Goal: Information Seeking & Learning: Check status

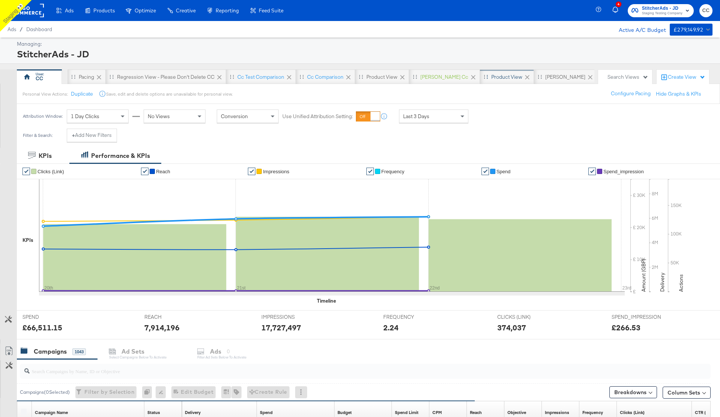
click at [491, 78] on div "Product View" at bounding box center [506, 76] width 31 height 7
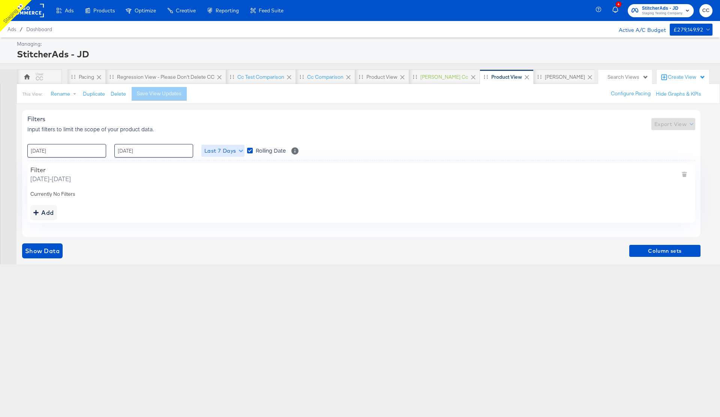
click at [237, 153] on span "Last 7 Days" at bounding box center [222, 150] width 37 height 9
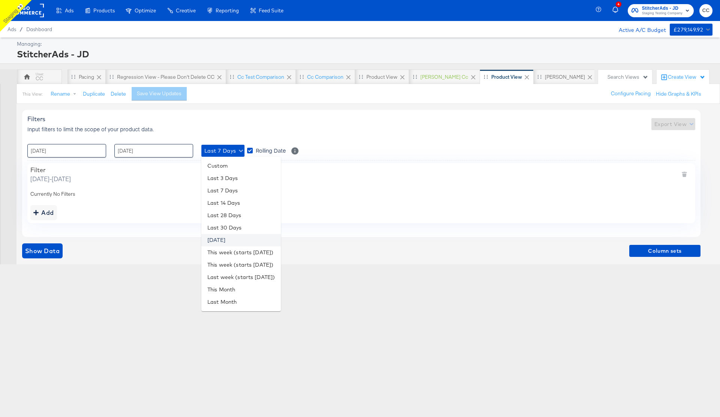
click at [227, 238] on li "Yesterday" at bounding box center [240, 240] width 79 height 12
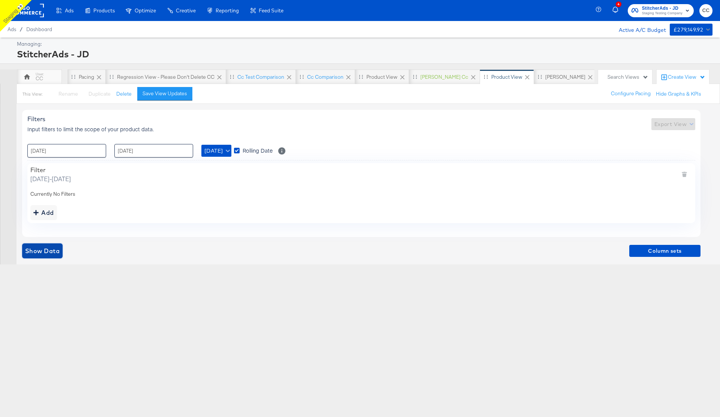
click at [42, 255] on span "Show Data" at bounding box center [42, 250] width 34 height 10
click at [228, 155] on span "Yesterday" at bounding box center [216, 150] width 24 height 9
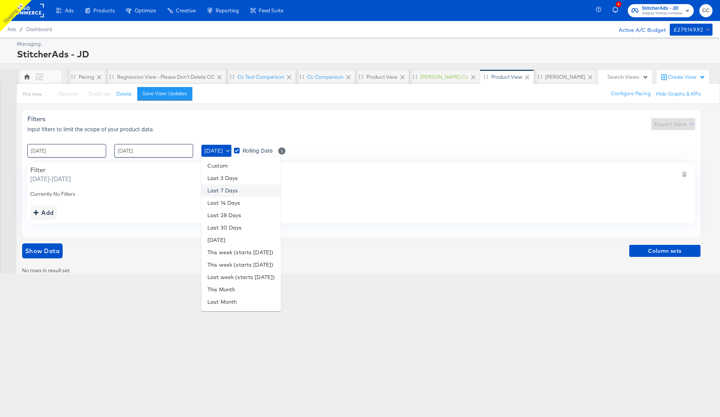
click at [225, 190] on li "Last 7 Days" at bounding box center [240, 190] width 79 height 12
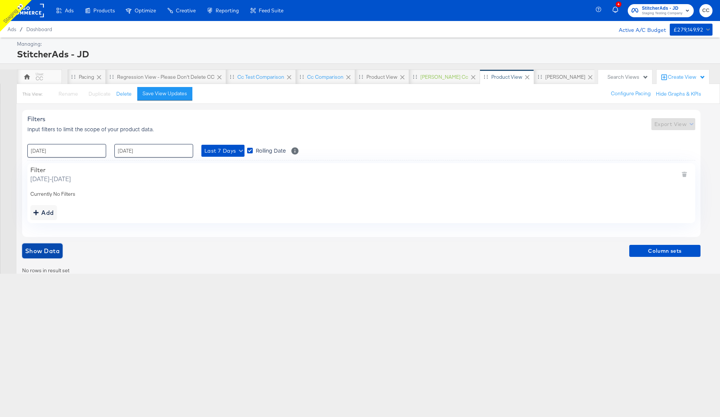
click at [40, 254] on span "Show Data" at bounding box center [42, 250] width 34 height 10
click at [79, 149] on input "16 / September / 2025" at bounding box center [66, 150] width 79 height 13
click at [36, 168] on span "‹" at bounding box center [36, 165] width 12 height 11
click at [34, 166] on span "‹" at bounding box center [36, 165] width 12 height 11
click at [60, 188] on td "1" at bounding box center [61, 188] width 13 height 10
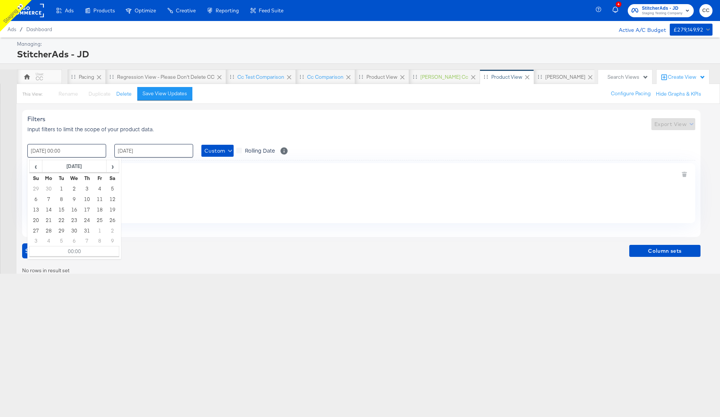
click at [242, 199] on div "Filter Tuesday, July 1 2025 - Monday, September 22 2025 Currently No Filters Add" at bounding box center [360, 193] width 667 height 60
click at [46, 249] on span "Show Data" at bounding box center [42, 250] width 34 height 10
click at [75, 149] on input "01 / July / 2025 00:00" at bounding box center [66, 150] width 79 height 13
click at [35, 169] on span "‹" at bounding box center [36, 165] width 12 height 11
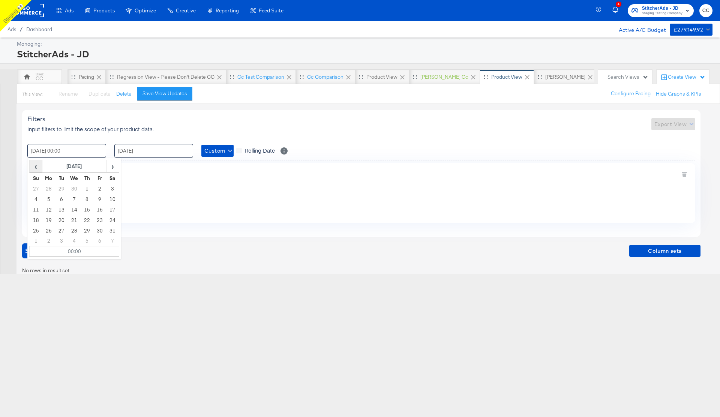
click at [35, 169] on span "‹" at bounding box center [36, 165] width 12 height 11
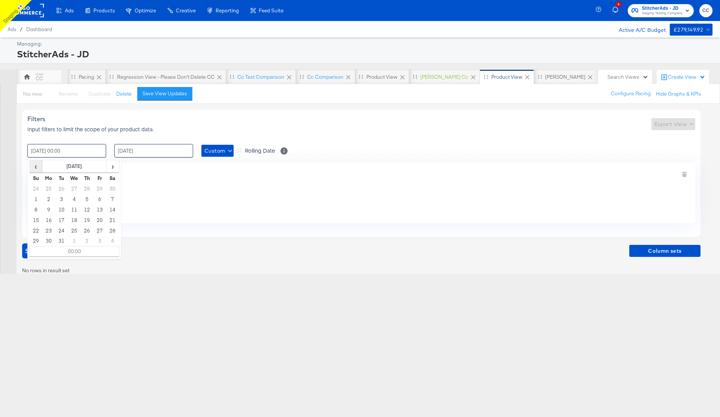
click at [35, 169] on span "‹" at bounding box center [36, 165] width 12 height 11
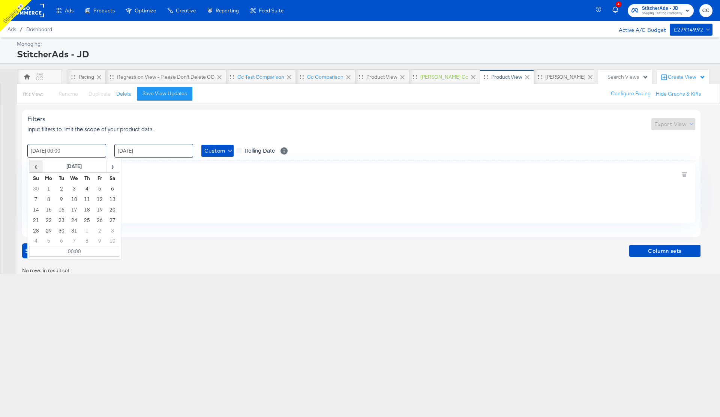
click at [35, 169] on span "‹" at bounding box center [36, 165] width 12 height 11
click at [75, 188] on td "1" at bounding box center [74, 188] width 13 height 10
click at [23, 254] on button "Show Data" at bounding box center [42, 250] width 40 height 15
click at [67, 153] on input "01 / May / 2024 00:00" at bounding box center [66, 150] width 79 height 13
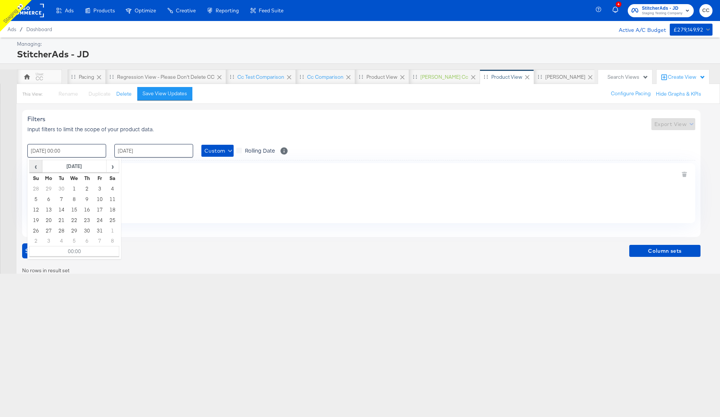
click at [38, 168] on span "‹" at bounding box center [36, 165] width 12 height 11
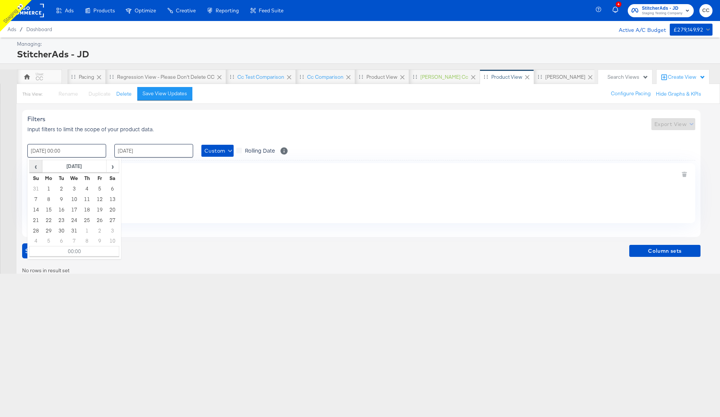
click at [38, 168] on span "‹" at bounding box center [36, 165] width 12 height 11
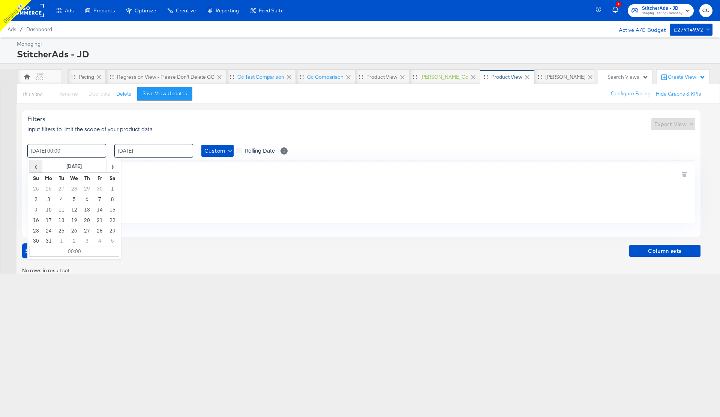
click at [38, 168] on span "‹" at bounding box center [36, 165] width 12 height 11
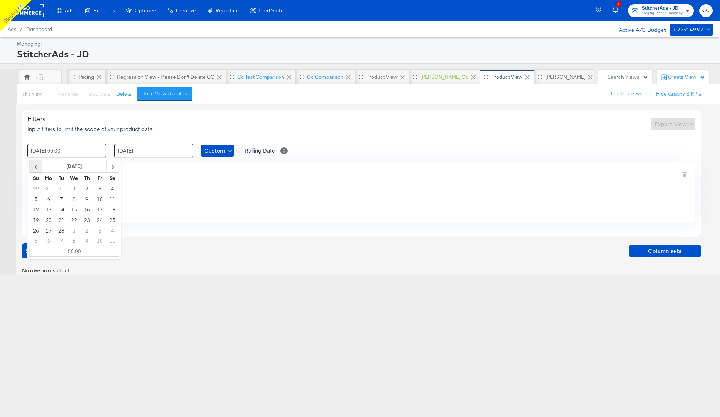
click at [38, 168] on span "‹" at bounding box center [36, 165] width 12 height 11
click at [39, 199] on td "1" at bounding box center [36, 199] width 13 height 10
type input "01 / January / 2023 00:00"
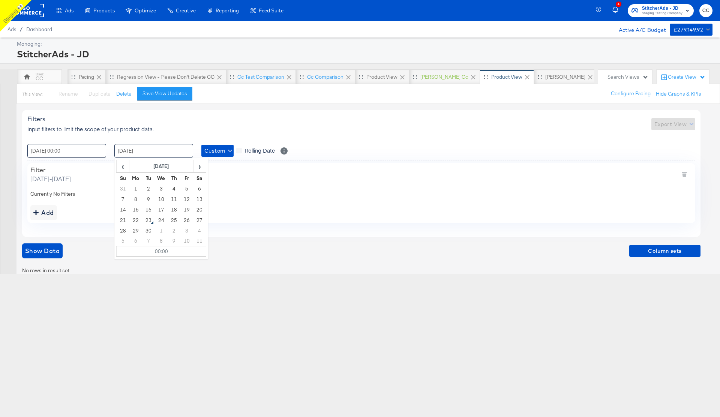
click at [175, 151] on input "22 / September / 2025" at bounding box center [153, 150] width 79 height 13
click at [124, 167] on span "‹" at bounding box center [123, 165] width 12 height 11
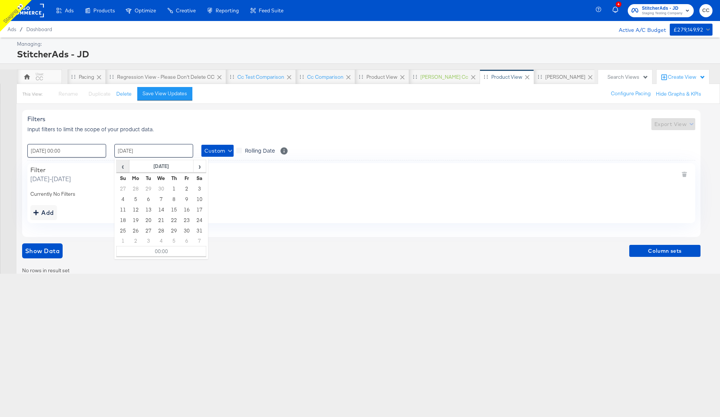
click at [124, 167] on span "‹" at bounding box center [123, 165] width 12 height 11
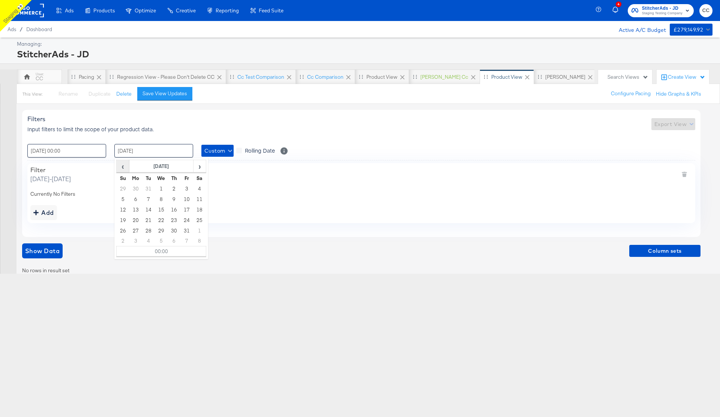
click at [124, 167] on span "‹" at bounding box center [123, 165] width 12 height 11
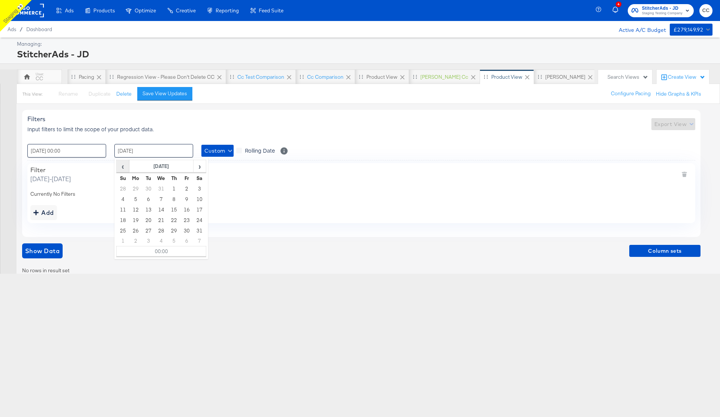
click at [124, 167] on span "‹" at bounding box center [123, 165] width 12 height 11
click at [150, 203] on td "5" at bounding box center [148, 199] width 13 height 10
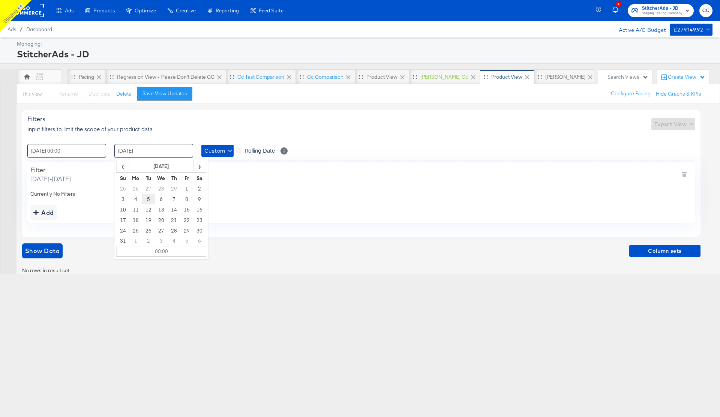
type input "05 / March / 2024 00:00"
click at [49, 251] on span "Show Data" at bounding box center [42, 250] width 34 height 10
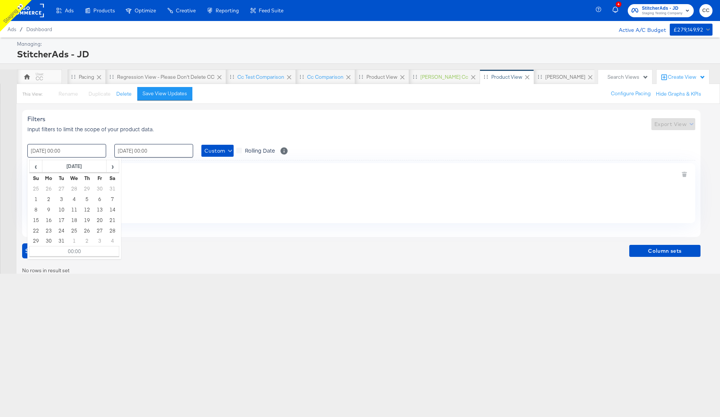
click at [70, 151] on input "01 / January / 2023 00:00" at bounding box center [66, 150] width 79 height 13
click at [111, 168] on span "›" at bounding box center [113, 165] width 12 height 11
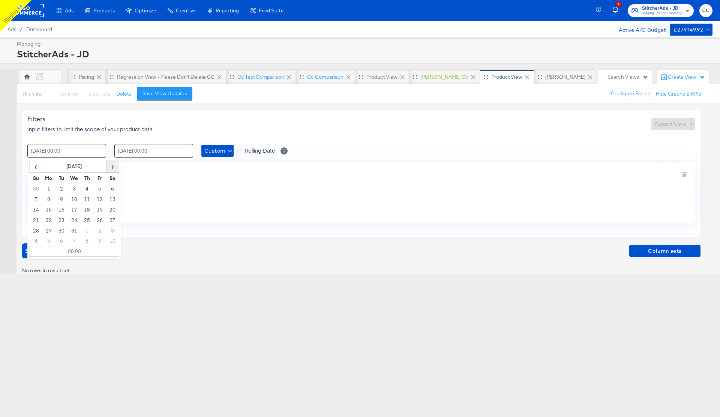
click at [111, 168] on span "›" at bounding box center [113, 165] width 12 height 11
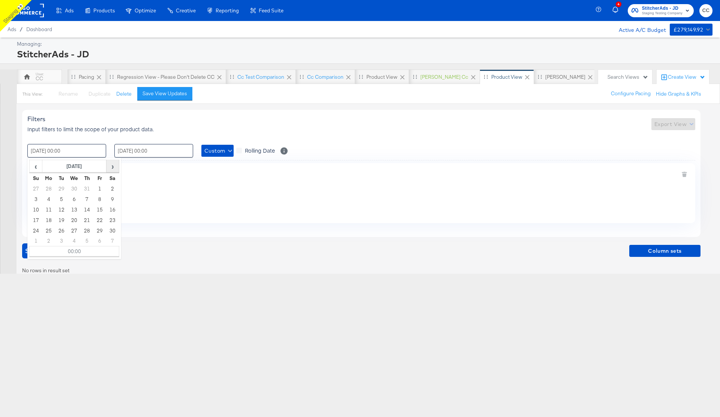
click at [111, 168] on span "›" at bounding box center [113, 165] width 12 height 11
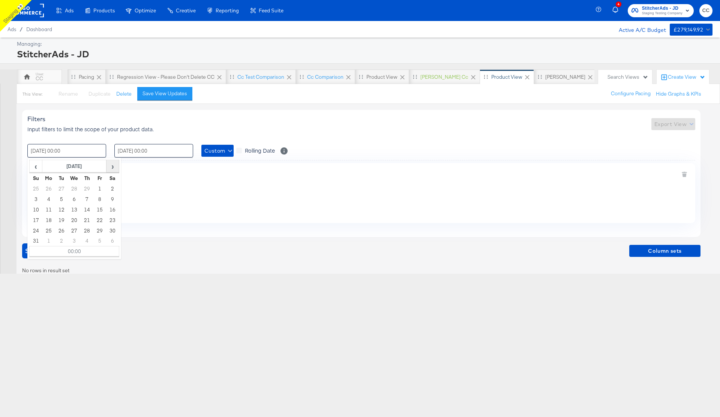
click at [111, 168] on span "›" at bounding box center [113, 165] width 12 height 11
click at [33, 166] on span "‹" at bounding box center [36, 165] width 12 height 11
click at [88, 211] on td "14" at bounding box center [87, 209] width 13 height 10
type input "14 / March / 2024 00:00"
click at [181, 151] on input "05 / March / 2024 00:00" at bounding box center [153, 150] width 79 height 13
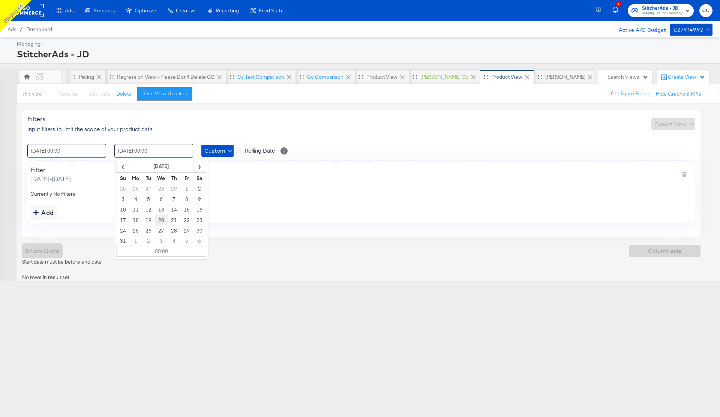
click at [163, 221] on td "20" at bounding box center [161, 220] width 13 height 10
type input "20 / March / 2024 00:00"
click at [329, 130] on div "Filters Input filters to limit the scope of your product data. Export View" at bounding box center [360, 124] width 667 height 18
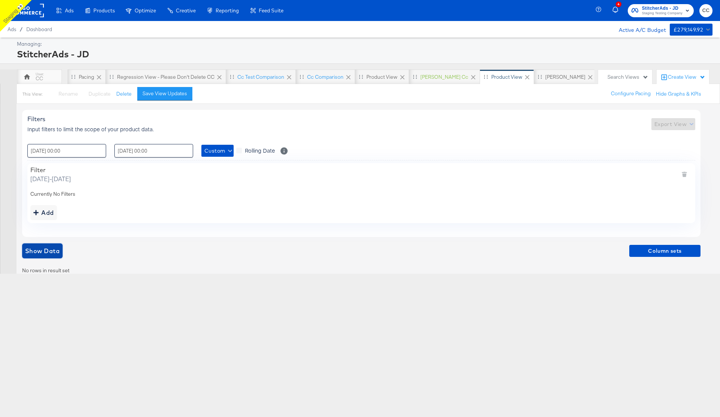
click at [36, 253] on span "Show Data" at bounding box center [42, 250] width 34 height 10
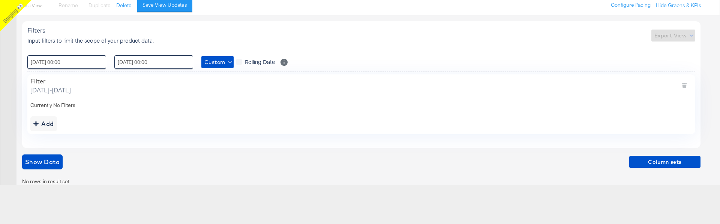
scroll to position [91, 0]
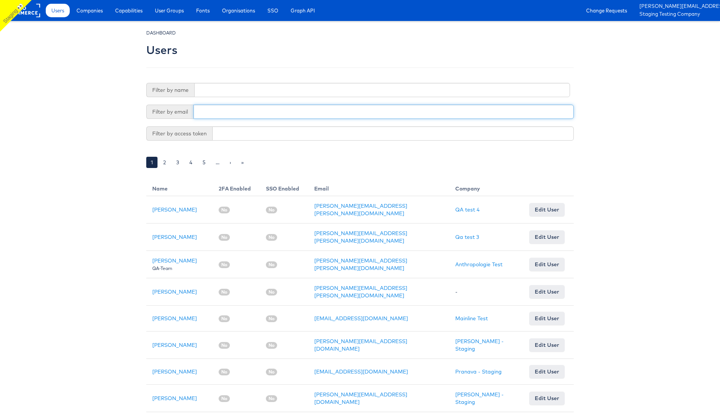
click at [227, 111] on input "text" at bounding box center [383, 112] width 380 height 14
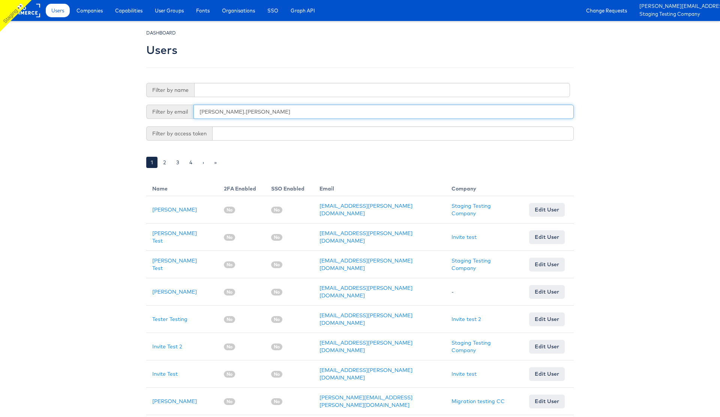
type input "colin.clarke+"
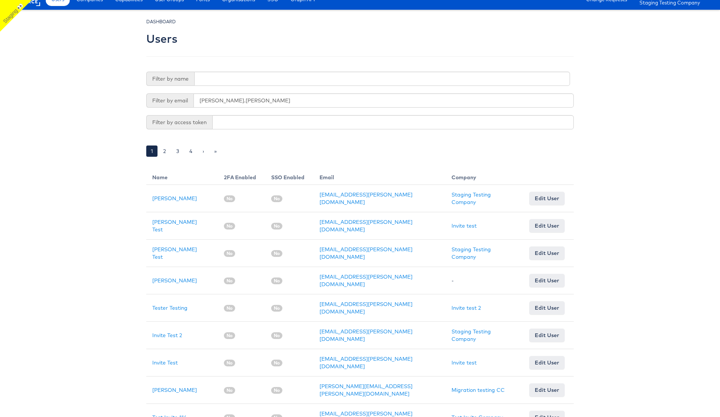
scroll to position [13, 0]
